Goal: Task Accomplishment & Management: Manage account settings

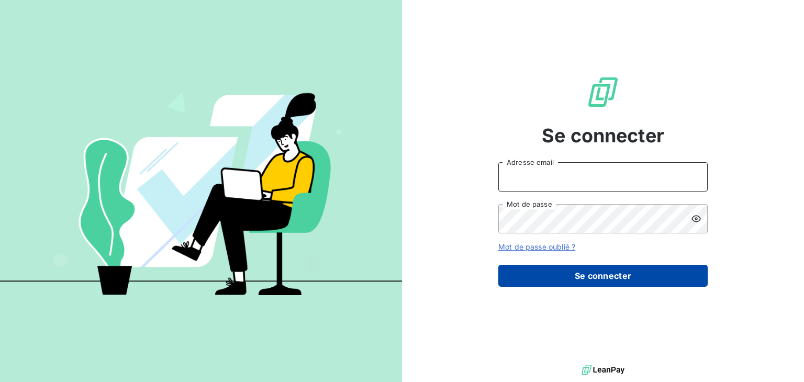
type input "[EMAIL_ADDRESS][DOMAIN_NAME]"
drag, startPoint x: 602, startPoint y: 268, endPoint x: 598, endPoint y: 273, distance: 6.0
click at [602, 268] on button "Se connecter" at bounding box center [602, 276] width 209 height 22
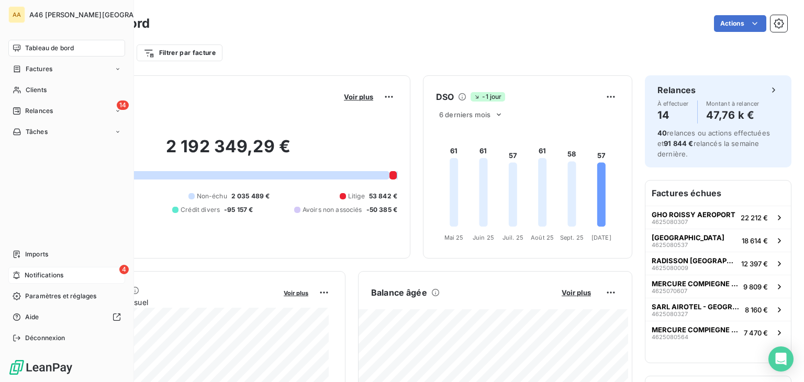
click at [31, 275] on span "Notifications" at bounding box center [44, 275] width 39 height 9
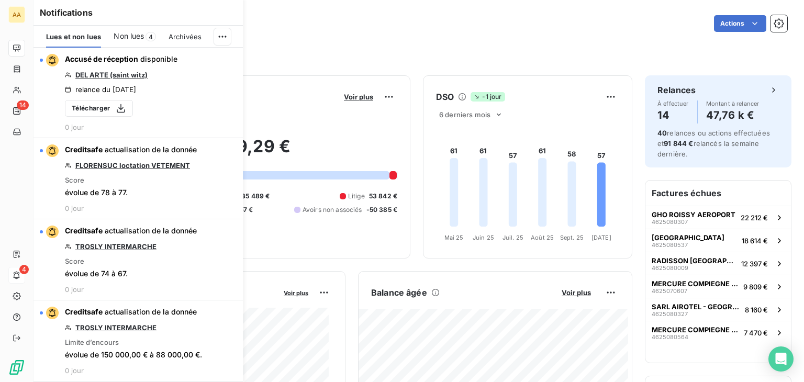
click at [131, 36] on span "Non lues" at bounding box center [129, 36] width 30 height 10
click at [219, 35] on html "AA 14 4 Tableau de bord Actions Filtrer par client Filtrer par facture Encours …" at bounding box center [402, 191] width 804 height 382
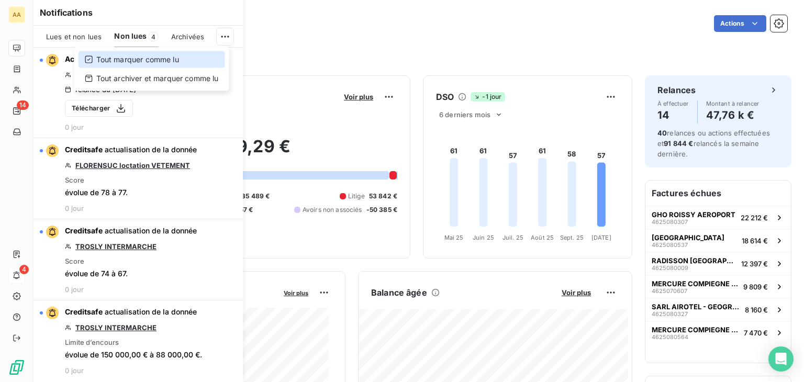
click at [178, 60] on div "Tout marquer comme lu" at bounding box center [151, 59] width 147 height 17
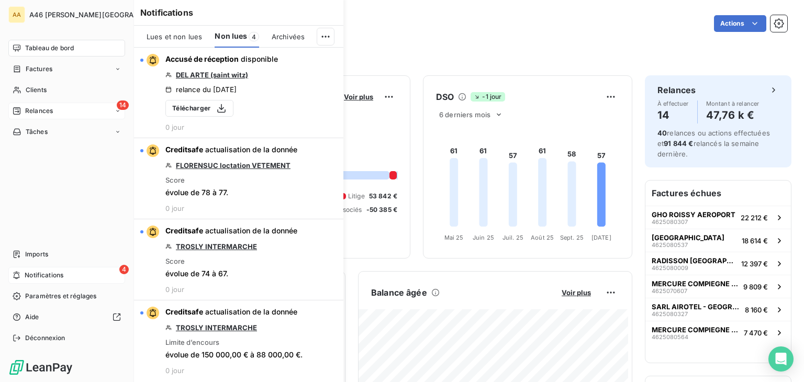
click at [42, 107] on span "Relances" at bounding box center [39, 110] width 28 height 9
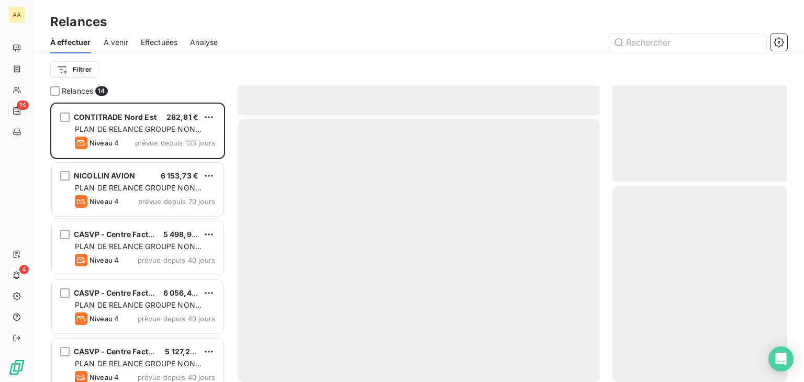
scroll to position [271, 166]
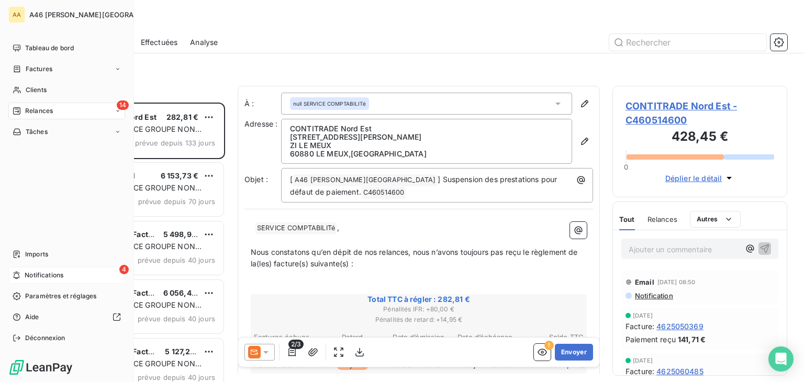
click at [27, 109] on span "Relances" at bounding box center [39, 110] width 28 height 9
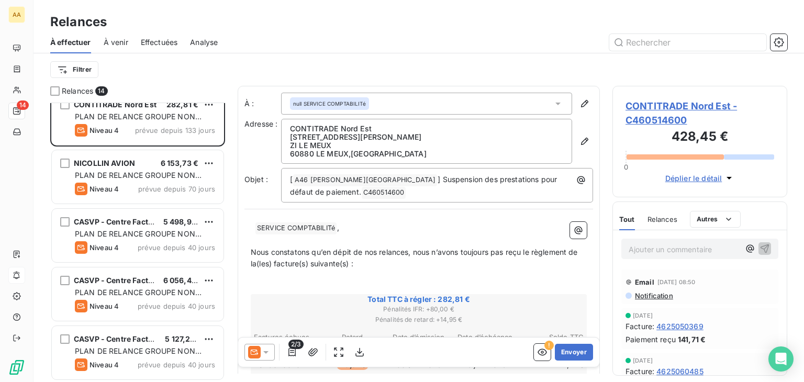
scroll to position [0, 0]
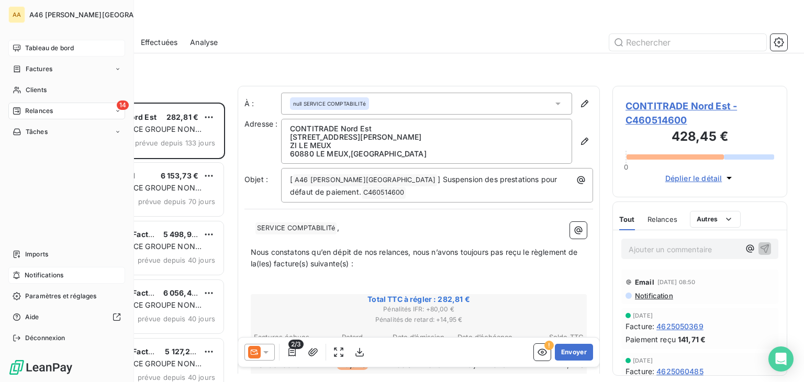
click at [30, 50] on span "Tableau de bord" at bounding box center [49, 47] width 49 height 9
